Goal: Navigation & Orientation: Find specific page/section

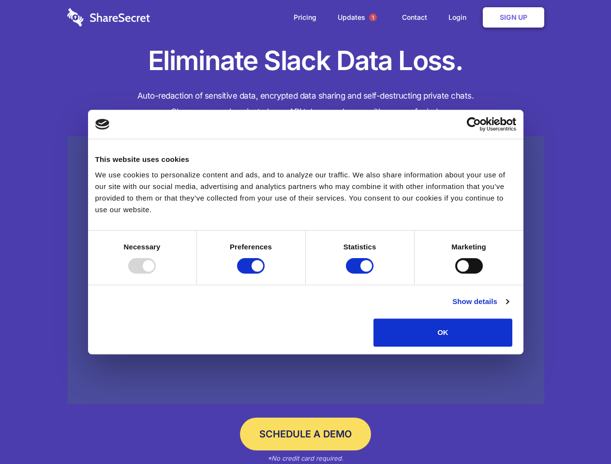
click at [156, 274] on div at bounding box center [142, 265] width 28 height 15
click at [265, 274] on input "Preferences" at bounding box center [251, 265] width 28 height 15
checkbox input "false"
click at [361, 274] on input "Statistics" at bounding box center [360, 265] width 28 height 15
checkbox input "false"
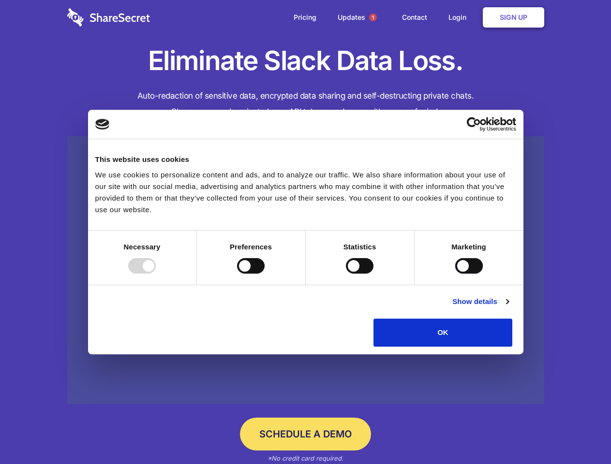
click at [455, 274] on input "Marketing" at bounding box center [469, 265] width 28 height 15
checkbox input "true"
click at [508, 308] on link "Show details" at bounding box center [480, 302] width 56 height 12
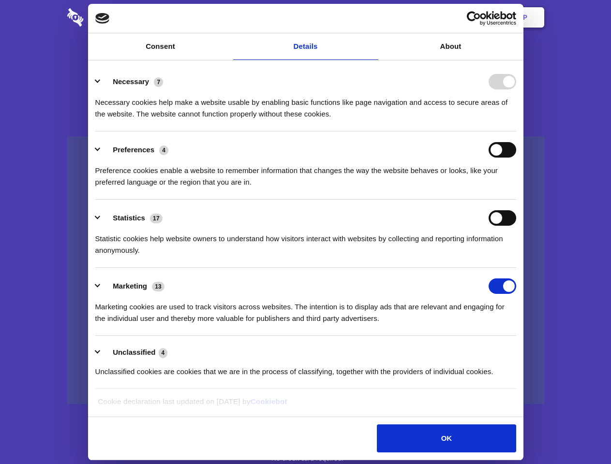
click at [516, 188] on div "Preference cookies enable a website to remember information that changes the wa…" at bounding box center [305, 173] width 421 height 30
click at [372, 17] on span "1" at bounding box center [373, 18] width 8 height 8
